Goal: Task Accomplishment & Management: Complete application form

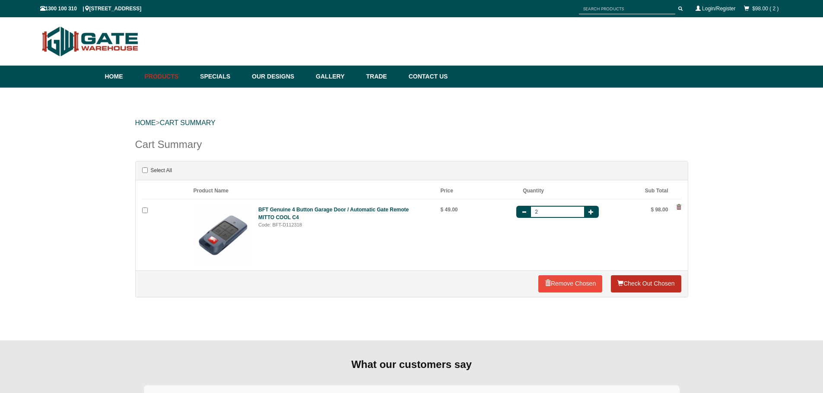
click at [625, 288] on link "Check Out Chosen" at bounding box center [646, 284] width 70 height 17
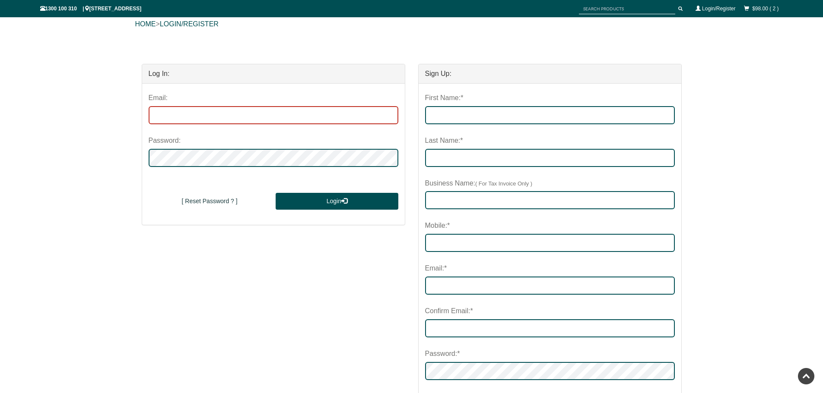
scroll to position [86, 0]
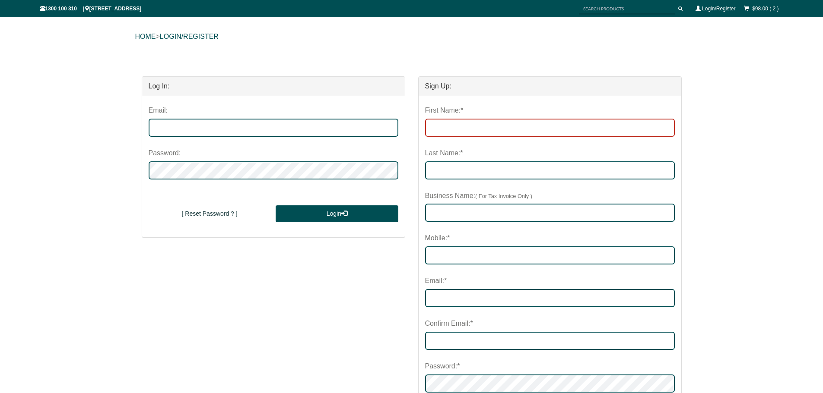
click at [459, 132] on input "First Name:*" at bounding box center [550, 128] width 250 height 18
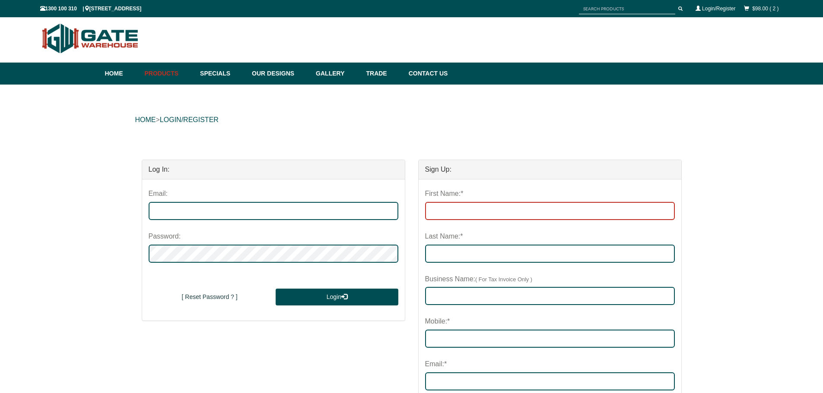
scroll to position [0, 0]
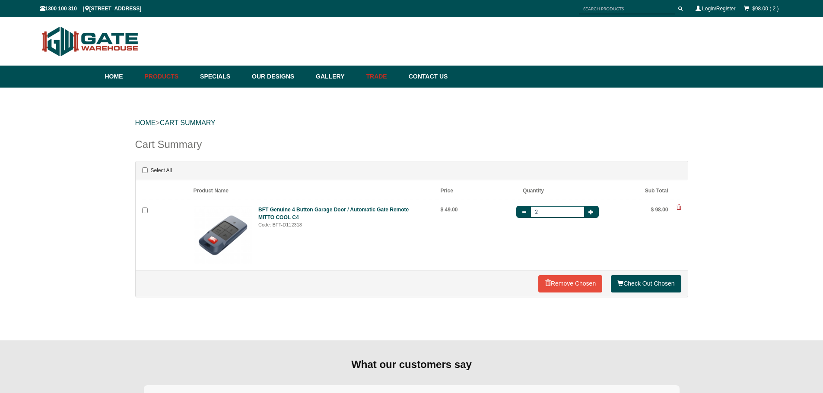
click at [397, 80] on link "Trade" at bounding box center [383, 77] width 42 height 22
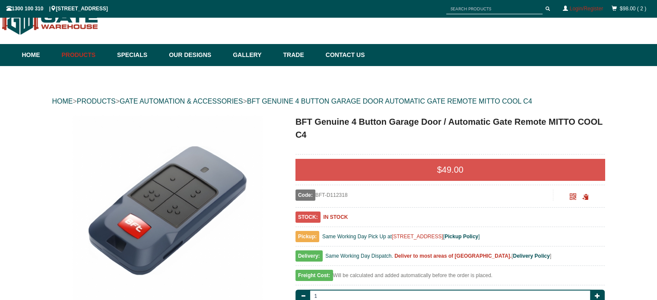
click at [577, 10] on link "Login/Register" at bounding box center [586, 9] width 33 height 6
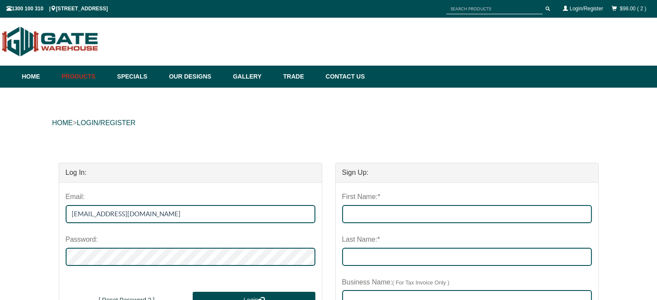
type input "[EMAIL_ADDRESS][DOMAIN_NAME]"
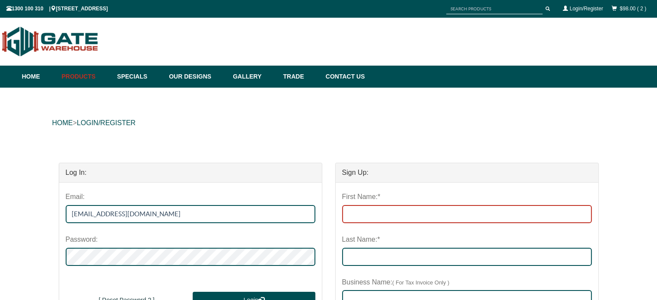
click at [389, 219] on input "First Name:*" at bounding box center [467, 214] width 250 height 18
type input "[PERSON_NAME]"
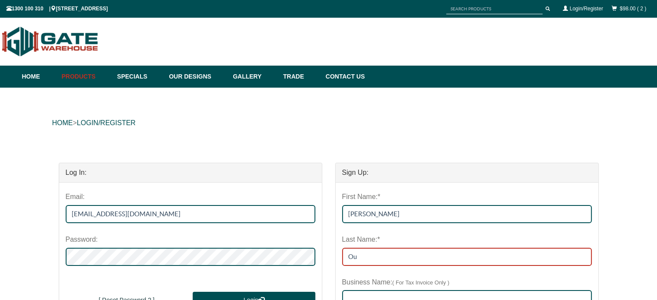
type input "Ou"
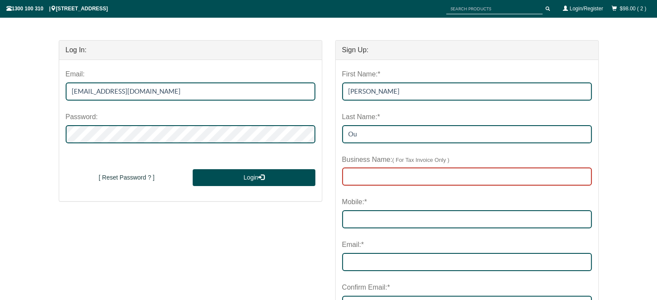
scroll to position [138, 0]
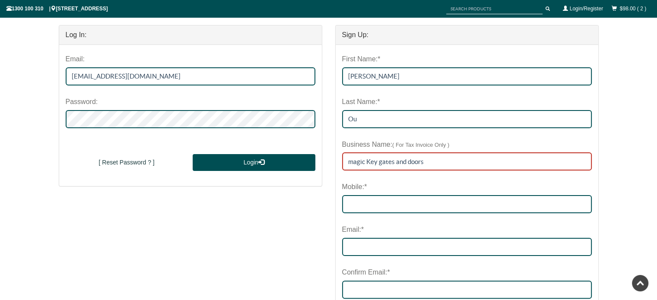
type input "magic Key gates and doors"
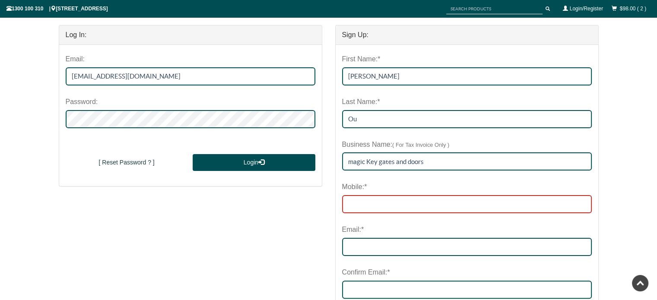
click at [365, 205] on input "Mobile:*" at bounding box center [467, 204] width 250 height 18
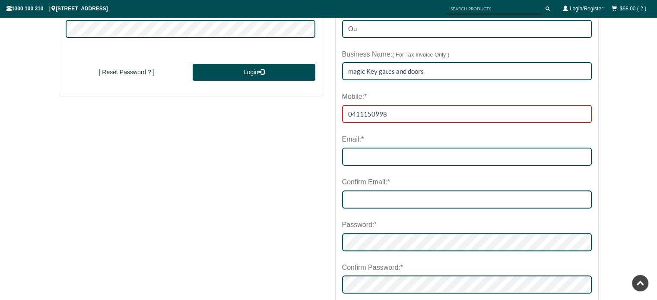
scroll to position [224, 0]
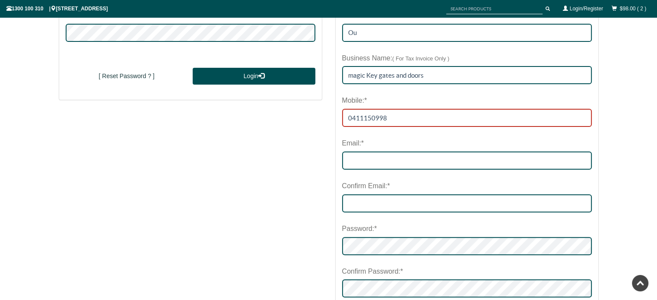
type input "0411150998"
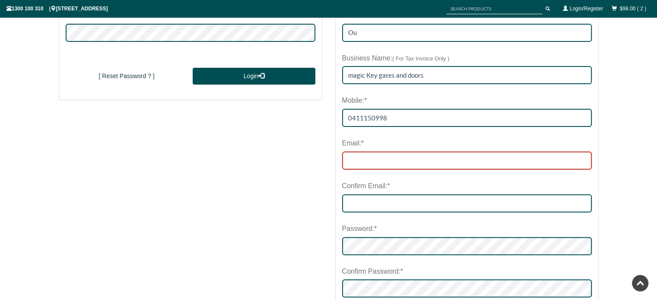
click at [352, 160] on input "email" at bounding box center [467, 161] width 250 height 18
type input "[EMAIL_ADDRESS][DOMAIN_NAME]"
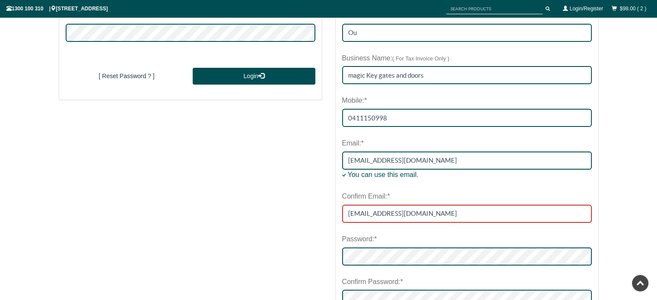
type input "[EMAIL_ADDRESS][DOMAIN_NAME]"
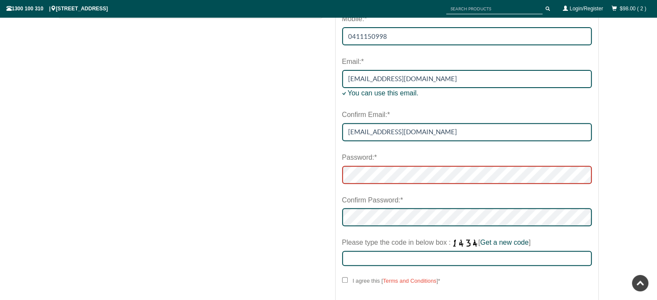
scroll to position [311, 0]
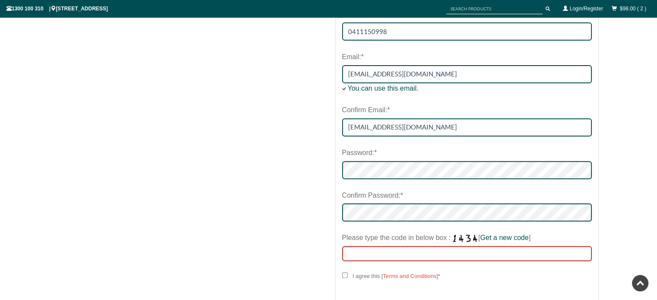
click at [364, 253] on input "Please type the code in below box : [ Get a new code ]" at bounding box center [467, 253] width 250 height 15
type input "5867"
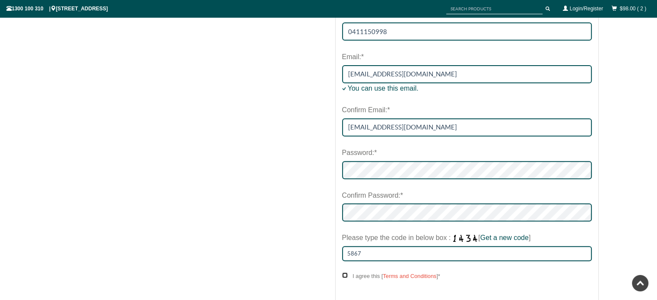
click at [343, 273] on input "I agree this [ Terms and Conditions ] *" at bounding box center [345, 276] width 6 height 6
checkbox input "****"
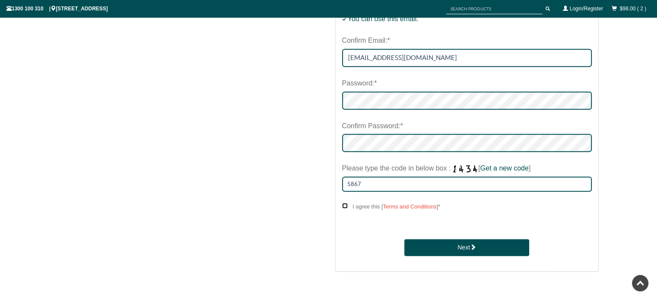
scroll to position [440, 0]
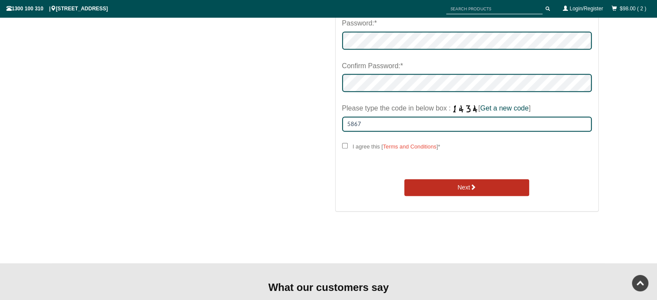
click at [419, 191] on button "Next" at bounding box center [466, 187] width 125 height 17
